Goal: Task Accomplishment & Management: Use online tool/utility

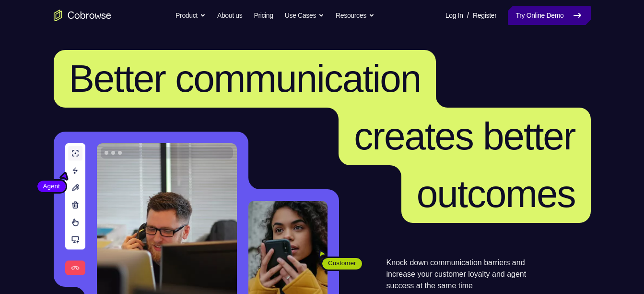
click at [559, 22] on link "Try Online Demo" at bounding box center [549, 15] width 83 height 19
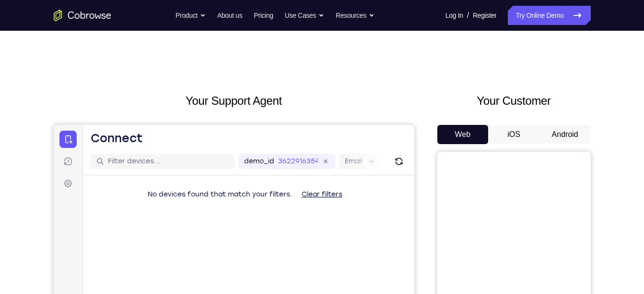
click at [554, 133] on button "Android" at bounding box center [565, 134] width 51 height 19
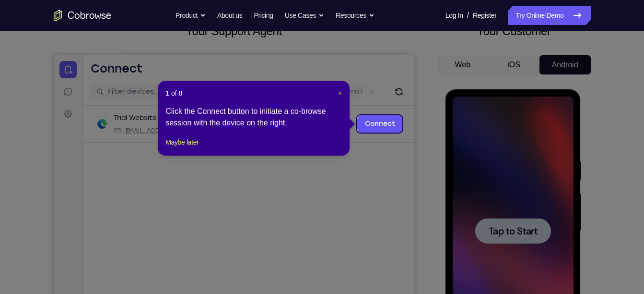
click at [339, 93] on span "×" at bounding box center [340, 93] width 4 height 8
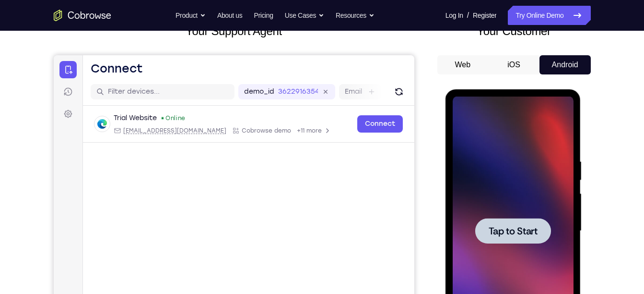
click at [482, 182] on div at bounding box center [513, 230] width 121 height 269
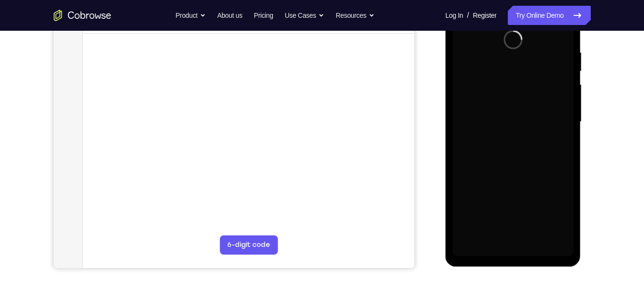
scroll to position [179, 0]
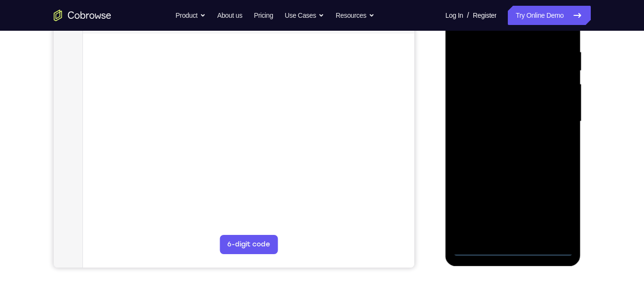
click at [518, 249] on div at bounding box center [513, 121] width 121 height 269
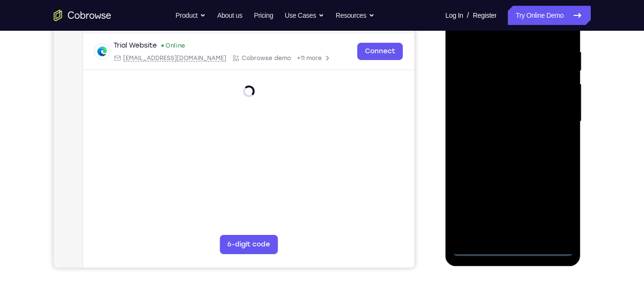
click at [553, 209] on div at bounding box center [513, 121] width 121 height 269
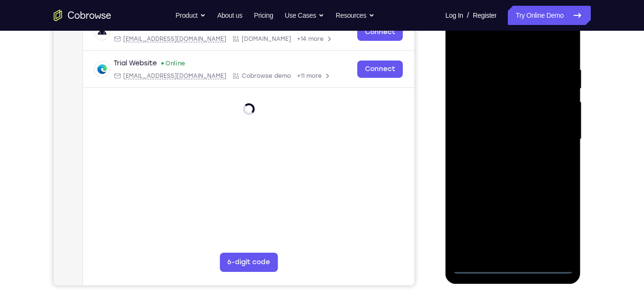
scroll to position [104, 0]
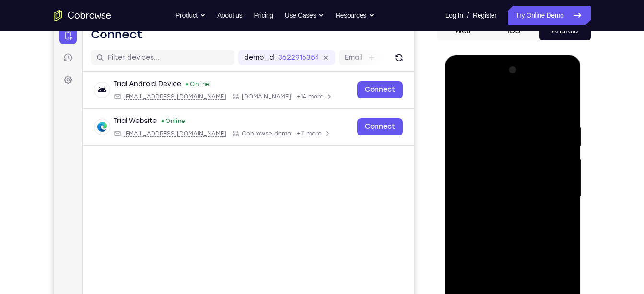
click at [510, 109] on div at bounding box center [513, 196] width 121 height 269
click at [552, 193] on div at bounding box center [513, 196] width 121 height 269
click at [502, 214] on div at bounding box center [513, 196] width 121 height 269
click at [500, 190] on div at bounding box center [513, 196] width 121 height 269
click at [488, 175] on div at bounding box center [513, 196] width 121 height 269
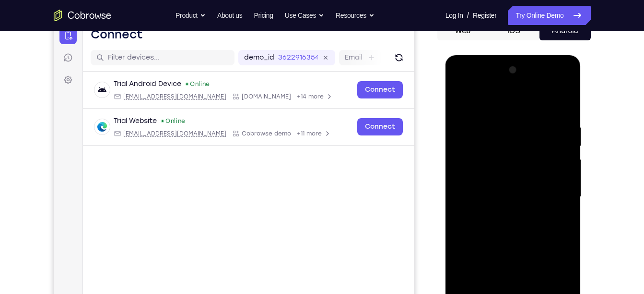
click at [483, 197] on div at bounding box center [513, 196] width 121 height 269
click at [489, 230] on div at bounding box center [513, 196] width 121 height 269
click at [517, 238] on div at bounding box center [513, 196] width 121 height 269
click at [565, 102] on div at bounding box center [513, 196] width 121 height 269
click at [485, 194] on div at bounding box center [513, 196] width 121 height 269
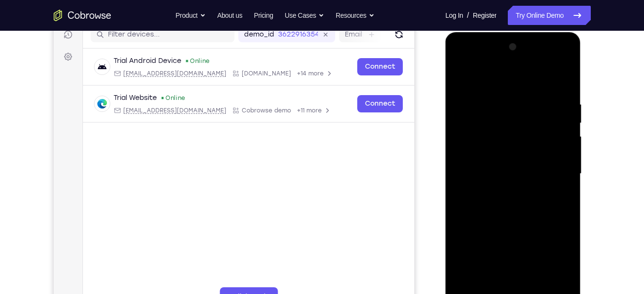
scroll to position [133, 0]
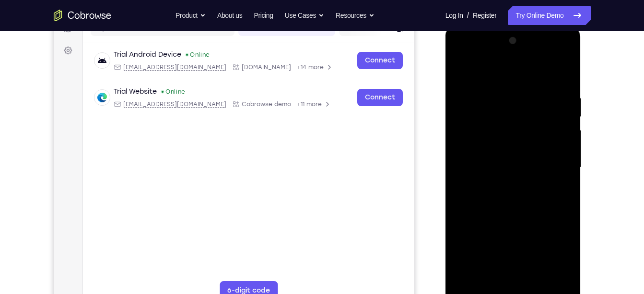
drag, startPoint x: 499, startPoint y: 233, endPoint x: 495, endPoint y: 202, distance: 31.0
click at [495, 202] on div at bounding box center [513, 167] width 121 height 269
click at [534, 276] on div at bounding box center [513, 167] width 121 height 269
click at [521, 218] on div at bounding box center [513, 167] width 121 height 269
click at [502, 183] on div at bounding box center [513, 167] width 121 height 269
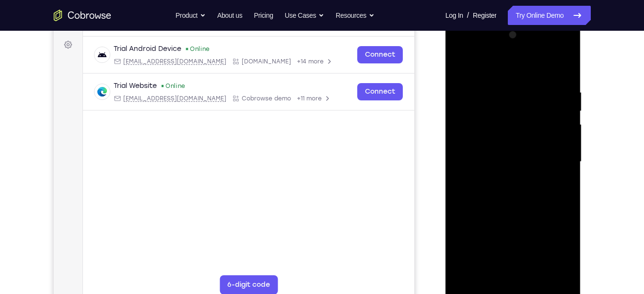
scroll to position [144, 0]
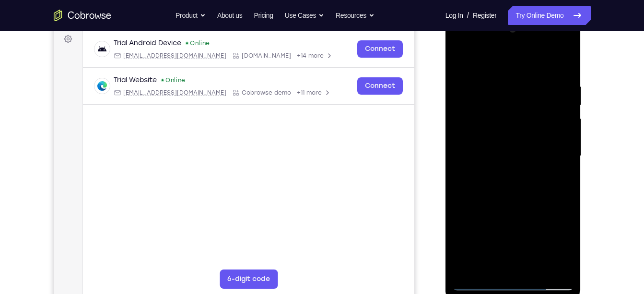
click at [557, 178] on div at bounding box center [513, 156] width 121 height 269
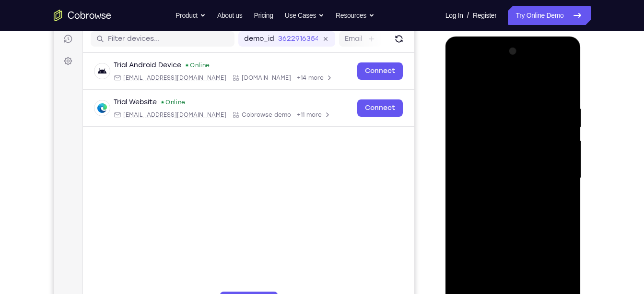
scroll to position [121, 0]
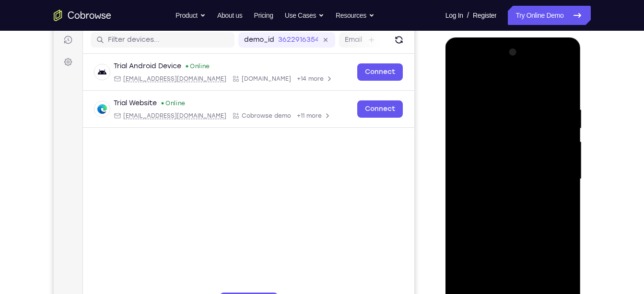
click at [462, 84] on div at bounding box center [513, 179] width 121 height 269
click at [462, 83] on div at bounding box center [513, 179] width 121 height 269
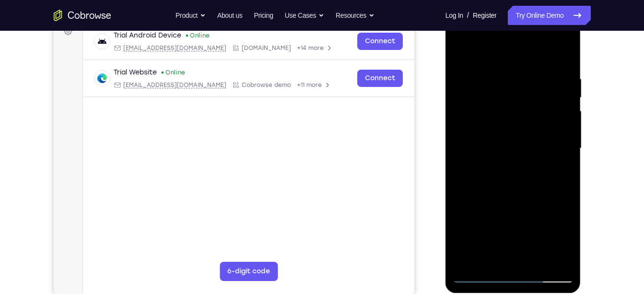
scroll to position [153, 0]
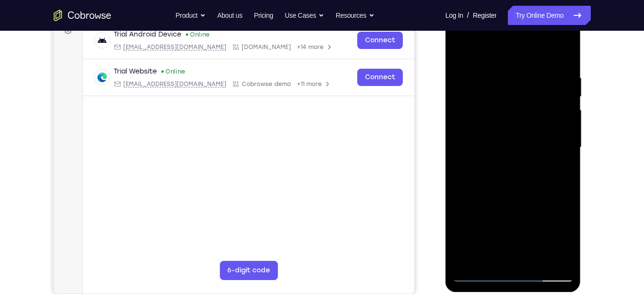
click at [565, 166] on div at bounding box center [513, 147] width 121 height 269
click at [565, 171] on div at bounding box center [513, 147] width 121 height 269
drag, startPoint x: 525, startPoint y: 196, endPoint x: 509, endPoint y: 75, distance: 122.0
click at [509, 75] on div at bounding box center [513, 147] width 121 height 269
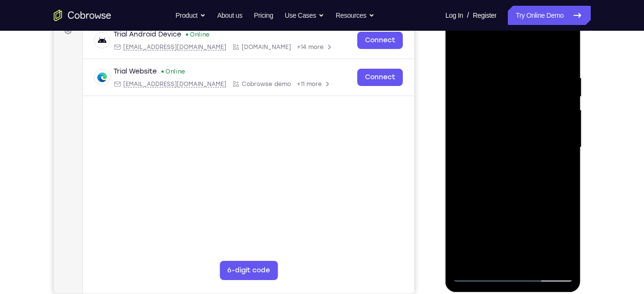
drag, startPoint x: 516, startPoint y: 168, endPoint x: 510, endPoint y: 142, distance: 27.0
click at [510, 142] on div at bounding box center [513, 147] width 121 height 269
drag, startPoint x: 531, startPoint y: 201, endPoint x: 511, endPoint y: 153, distance: 51.9
click at [511, 153] on div at bounding box center [513, 147] width 121 height 269
drag, startPoint x: 517, startPoint y: 200, endPoint x: 502, endPoint y: 111, distance: 90.1
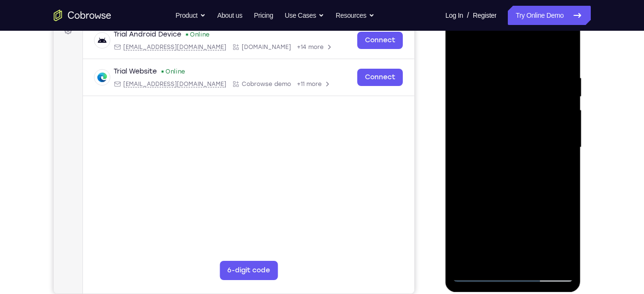
click at [502, 111] on div at bounding box center [513, 147] width 121 height 269
drag, startPoint x: 523, startPoint y: 205, endPoint x: 518, endPoint y: 136, distance: 69.8
click at [518, 136] on div at bounding box center [513, 147] width 121 height 269
drag, startPoint x: 513, startPoint y: 188, endPoint x: 509, endPoint y: 118, distance: 69.2
click at [509, 118] on div at bounding box center [513, 147] width 121 height 269
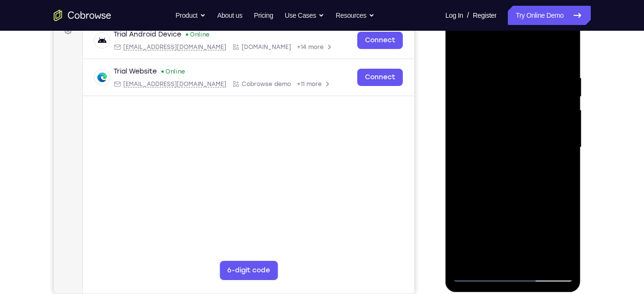
click at [564, 189] on div at bounding box center [513, 147] width 121 height 269
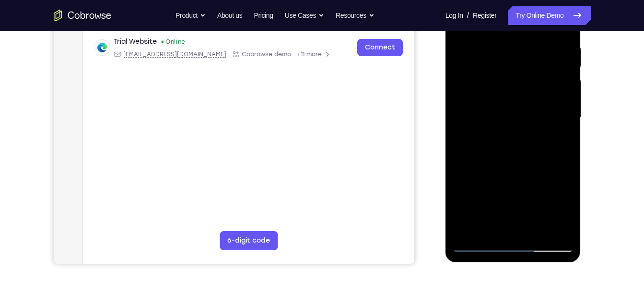
scroll to position [186, 0]
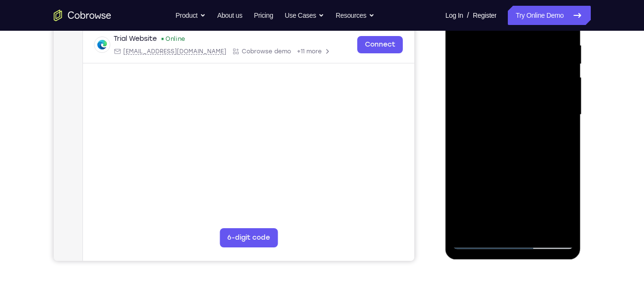
drag, startPoint x: 529, startPoint y: 186, endPoint x: 524, endPoint y: 154, distance: 32.4
click at [524, 154] on div at bounding box center [513, 114] width 121 height 269
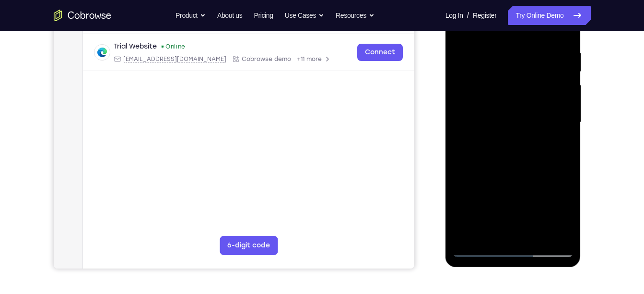
scroll to position [162, 0]
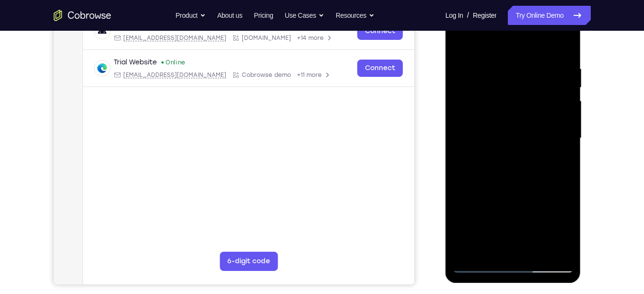
click at [563, 150] on div at bounding box center [513, 138] width 121 height 269
click at [565, 156] on div at bounding box center [513, 138] width 121 height 269
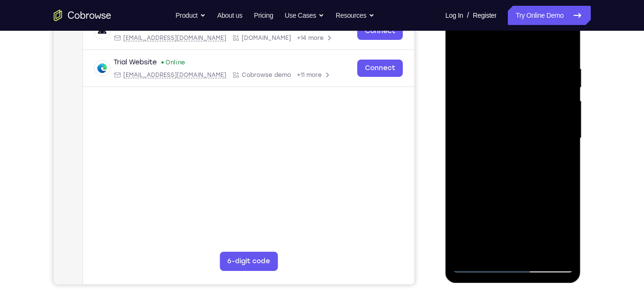
click at [565, 156] on div at bounding box center [513, 138] width 121 height 269
click at [476, 67] on div at bounding box center [513, 138] width 121 height 269
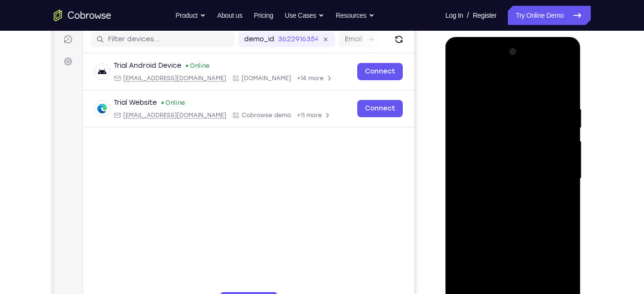
scroll to position [121, 0]
drag, startPoint x: 515, startPoint y: 146, endPoint x: 513, endPoint y: 232, distance: 86.4
click at [513, 232] on div at bounding box center [513, 179] width 121 height 269
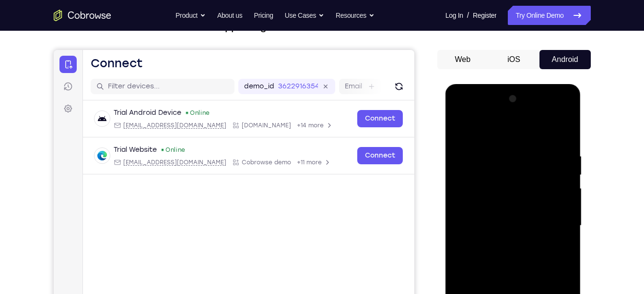
scroll to position [63, 0]
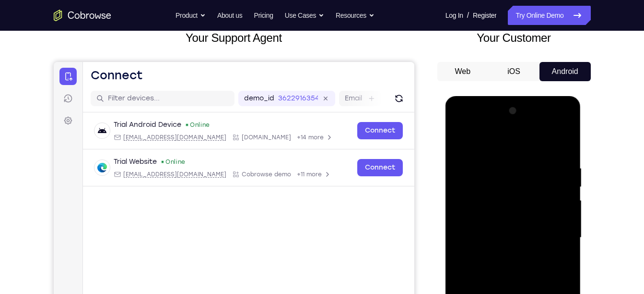
drag, startPoint x: 519, startPoint y: 236, endPoint x: 518, endPoint y: 260, distance: 24.5
click at [518, 260] on div at bounding box center [513, 237] width 121 height 269
drag, startPoint x: 520, startPoint y: 180, endPoint x: 520, endPoint y: 264, distance: 84.0
click at [520, 264] on div at bounding box center [513, 237] width 121 height 269
drag, startPoint x: 520, startPoint y: 177, endPoint x: 516, endPoint y: 274, distance: 97.0
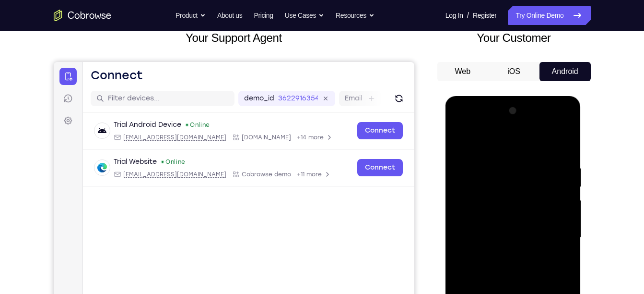
click at [516, 274] on div at bounding box center [513, 237] width 121 height 269
drag, startPoint x: 515, startPoint y: 183, endPoint x: 510, endPoint y: 276, distance: 93.7
click at [510, 276] on div at bounding box center [513, 237] width 121 height 269
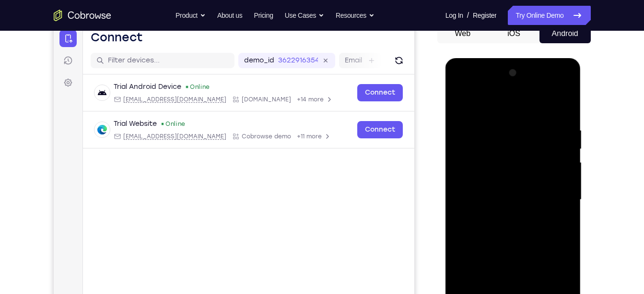
scroll to position [128, 0]
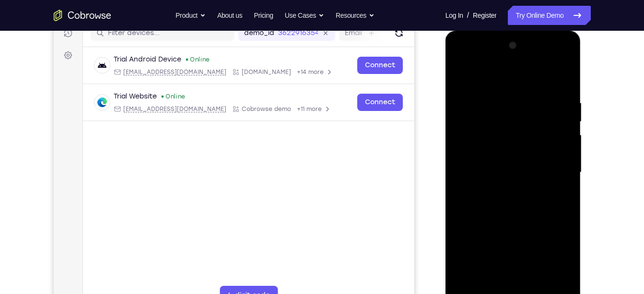
drag, startPoint x: 500, startPoint y: 232, endPoint x: 500, endPoint y: 153, distance: 78.7
click at [500, 153] on div at bounding box center [513, 172] width 121 height 269
drag, startPoint x: 505, startPoint y: 209, endPoint x: 503, endPoint y: 145, distance: 63.8
click at [503, 145] on div at bounding box center [513, 172] width 121 height 269
drag, startPoint x: 510, startPoint y: 224, endPoint x: 508, endPoint y: 111, distance: 113.2
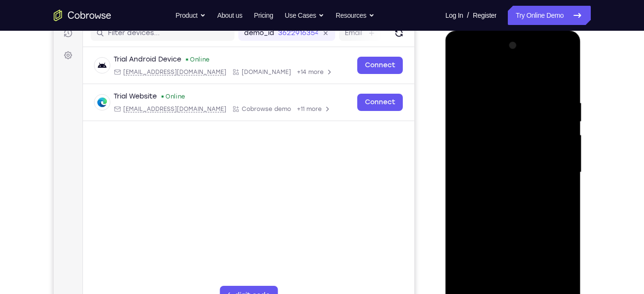
click at [508, 111] on div at bounding box center [513, 172] width 121 height 269
drag, startPoint x: 515, startPoint y: 208, endPoint x: 513, endPoint y: 182, distance: 25.5
click at [513, 182] on div at bounding box center [513, 172] width 121 height 269
click at [489, 183] on div at bounding box center [513, 172] width 121 height 269
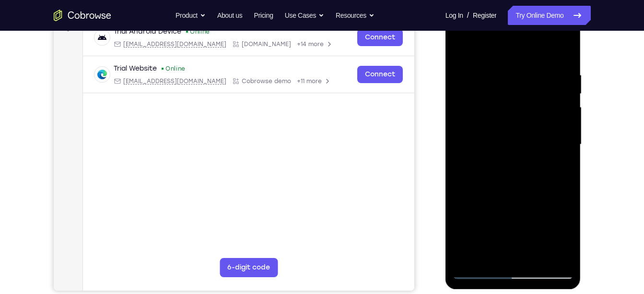
scroll to position [160, 0]
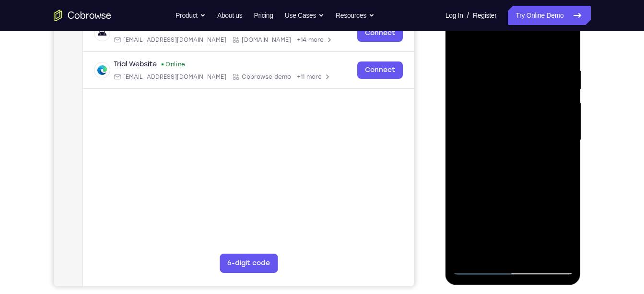
click at [470, 252] on div at bounding box center [513, 140] width 121 height 269
click at [493, 67] on div at bounding box center [513, 140] width 121 height 269
click at [559, 139] on div at bounding box center [513, 140] width 121 height 269
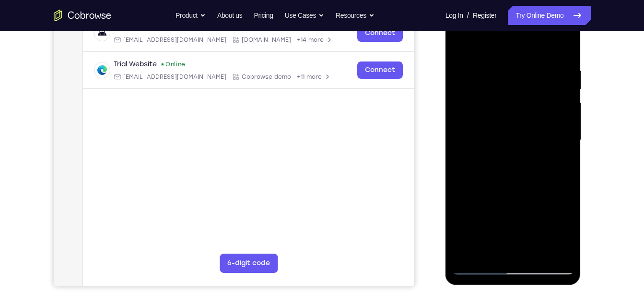
click at [562, 43] on div at bounding box center [513, 140] width 121 height 269
drag, startPoint x: 552, startPoint y: 74, endPoint x: 498, endPoint y: 78, distance: 53.9
click at [498, 78] on div at bounding box center [513, 140] width 121 height 269
click at [534, 63] on div at bounding box center [513, 140] width 121 height 269
click at [558, 106] on div at bounding box center [513, 140] width 121 height 269
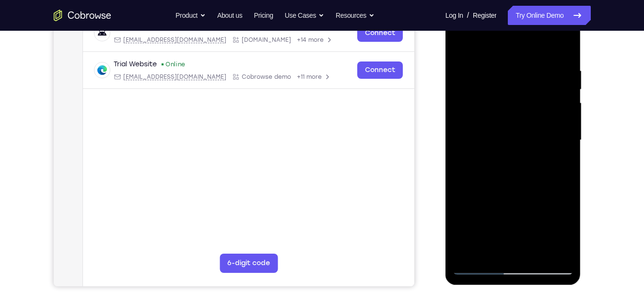
click at [565, 134] on div at bounding box center [513, 140] width 121 height 269
click at [561, 46] on div at bounding box center [513, 140] width 121 height 269
drag, startPoint x: 547, startPoint y: 63, endPoint x: 474, endPoint y: 76, distance: 73.5
click at [474, 76] on div at bounding box center [513, 140] width 121 height 269
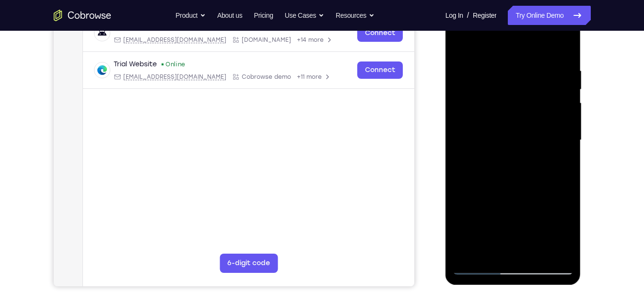
drag, startPoint x: 507, startPoint y: 73, endPoint x: 474, endPoint y: 77, distance: 33.4
click at [474, 77] on div at bounding box center [513, 140] width 121 height 269
drag, startPoint x: 524, startPoint y: 69, endPoint x: 484, endPoint y: 69, distance: 40.8
click at [484, 69] on div at bounding box center [513, 140] width 121 height 269
click at [558, 64] on div at bounding box center [513, 140] width 121 height 269
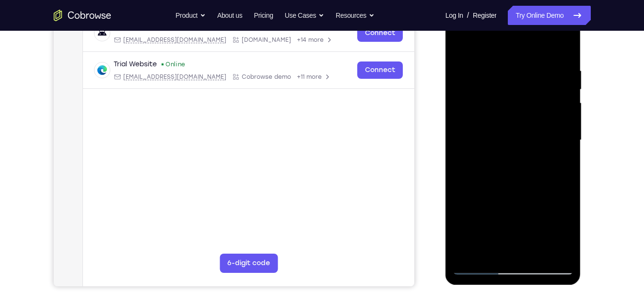
click at [563, 49] on div at bounding box center [513, 140] width 121 height 269
click at [469, 249] on div at bounding box center [513, 140] width 121 height 269
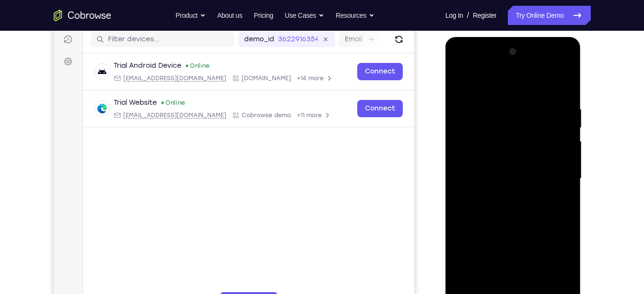
scroll to position [117, 0]
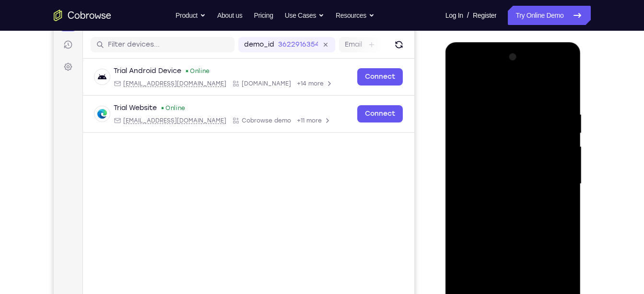
click at [567, 86] on div at bounding box center [513, 183] width 121 height 269
click at [487, 111] on div at bounding box center [513, 183] width 121 height 269
click at [465, 163] on div at bounding box center [513, 183] width 121 height 269
click at [554, 193] on div at bounding box center [513, 183] width 121 height 269
click at [522, 186] on div at bounding box center [513, 183] width 121 height 269
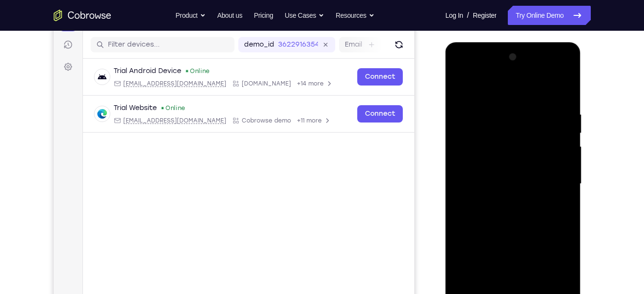
click at [553, 183] on div at bounding box center [513, 183] width 121 height 269
click at [559, 178] on div at bounding box center [513, 183] width 121 height 269
click at [560, 168] on div at bounding box center [513, 183] width 121 height 269
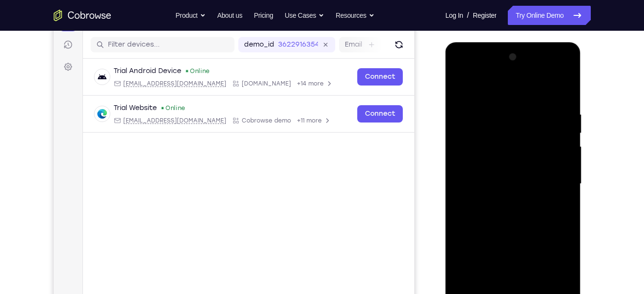
click at [560, 155] on div at bounding box center [513, 183] width 121 height 269
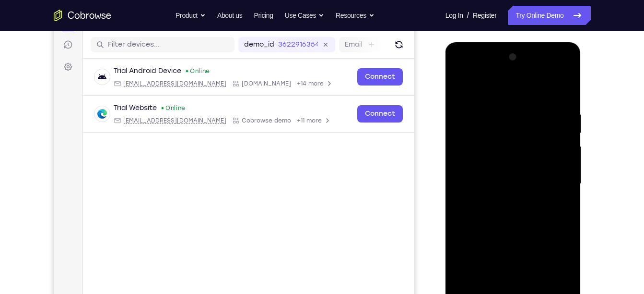
click at [560, 155] on div at bounding box center [513, 183] width 121 height 269
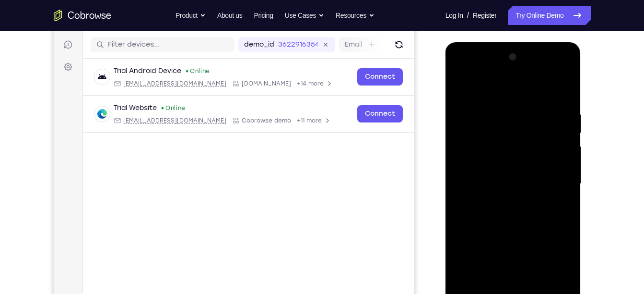
click at [560, 155] on div at bounding box center [513, 183] width 121 height 269
click at [574, 162] on div at bounding box center [514, 185] width 136 height 286
click at [565, 162] on div at bounding box center [513, 183] width 121 height 269
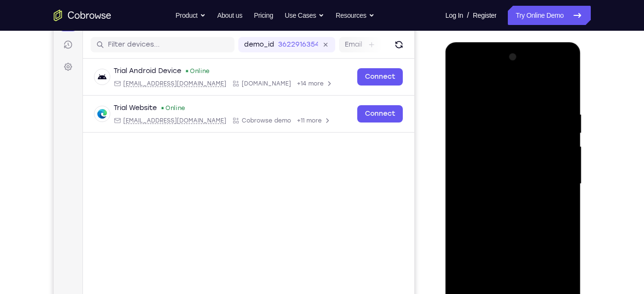
click at [565, 162] on div at bounding box center [513, 183] width 121 height 269
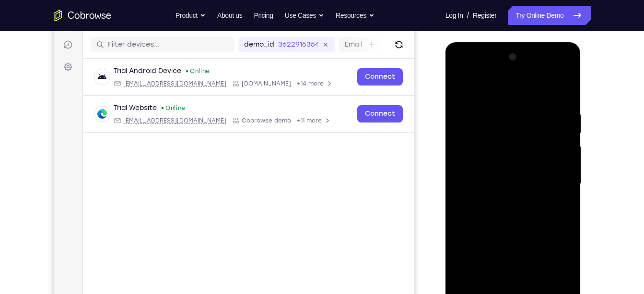
click at [565, 162] on div at bounding box center [513, 183] width 121 height 269
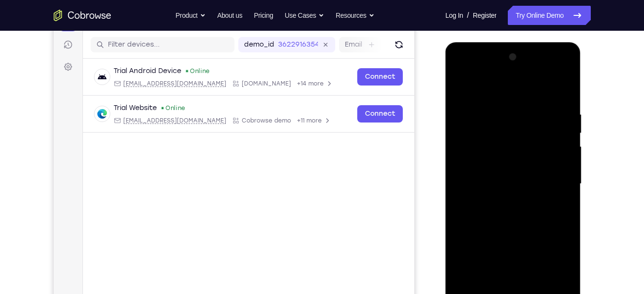
click at [565, 162] on div at bounding box center [513, 183] width 121 height 269
click at [558, 157] on div at bounding box center [513, 183] width 121 height 269
click at [462, 169] on div at bounding box center [513, 183] width 121 height 269
click at [557, 175] on div at bounding box center [513, 183] width 121 height 269
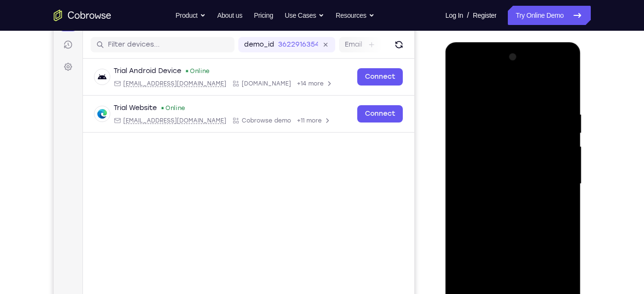
click at [557, 175] on div at bounding box center [513, 183] width 121 height 269
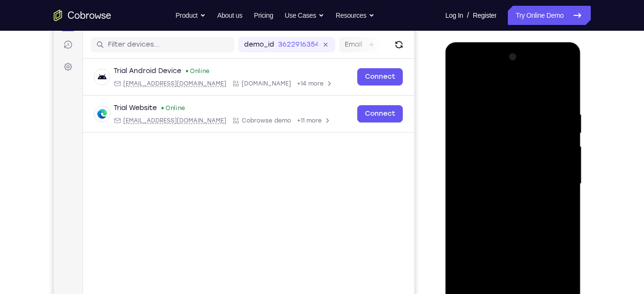
click at [561, 66] on div at bounding box center [513, 183] width 121 height 269
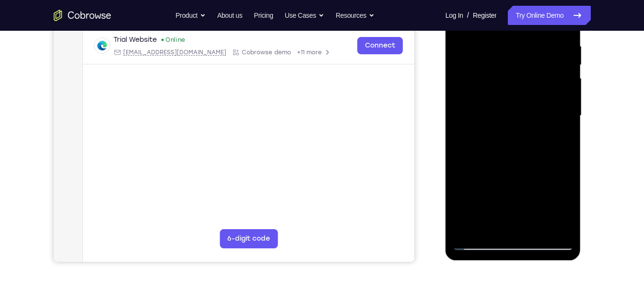
scroll to position [195, 0]
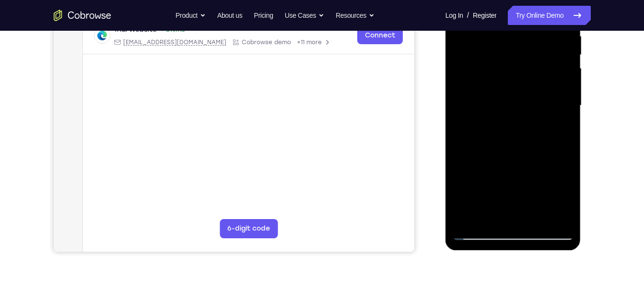
click at [468, 222] on div at bounding box center [513, 105] width 121 height 269
